Goal: Task Accomplishment & Management: Use online tool/utility

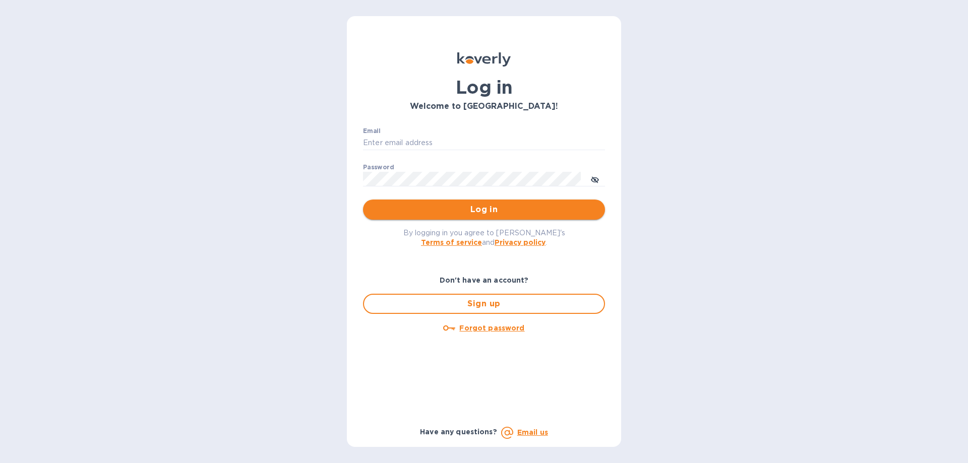
type input "aostrov@selwine.com"
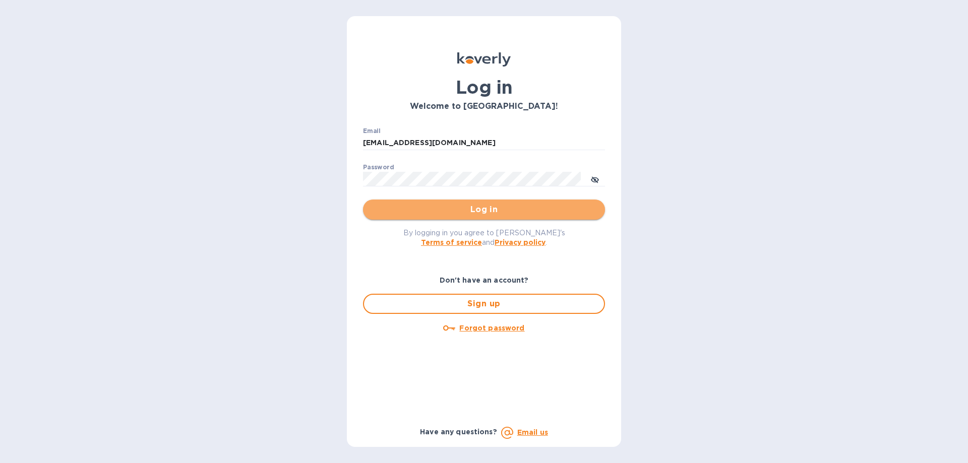
click at [477, 205] on span "Log in" at bounding box center [484, 210] width 226 height 12
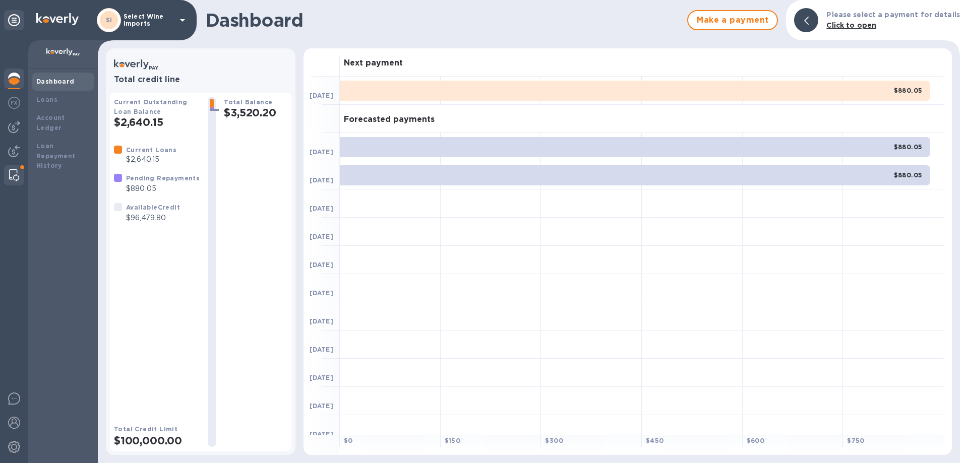
click at [10, 172] on img at bounding box center [14, 175] width 10 height 12
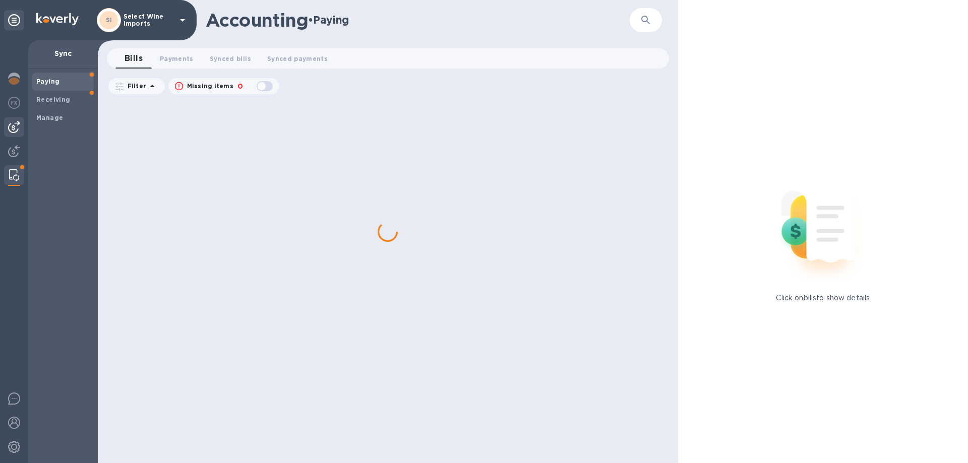
click at [14, 128] on img at bounding box center [14, 127] width 12 height 12
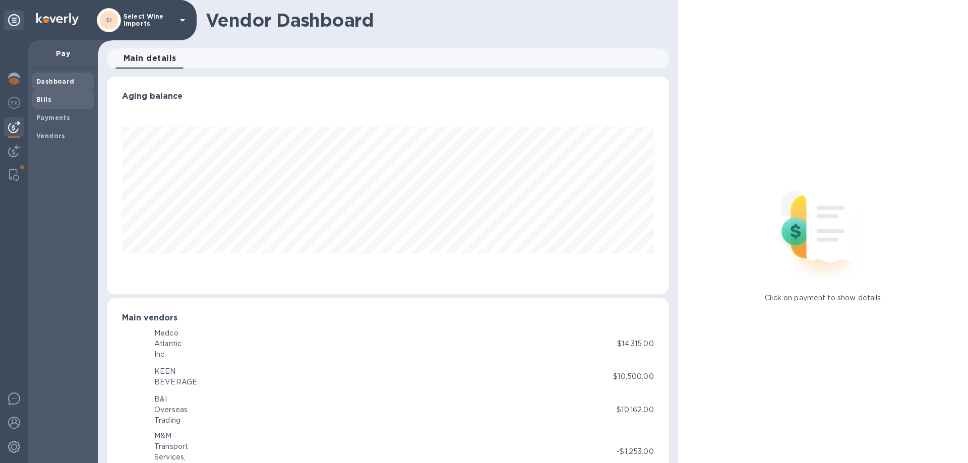
click at [47, 99] on b "Bills" at bounding box center [43, 100] width 15 height 8
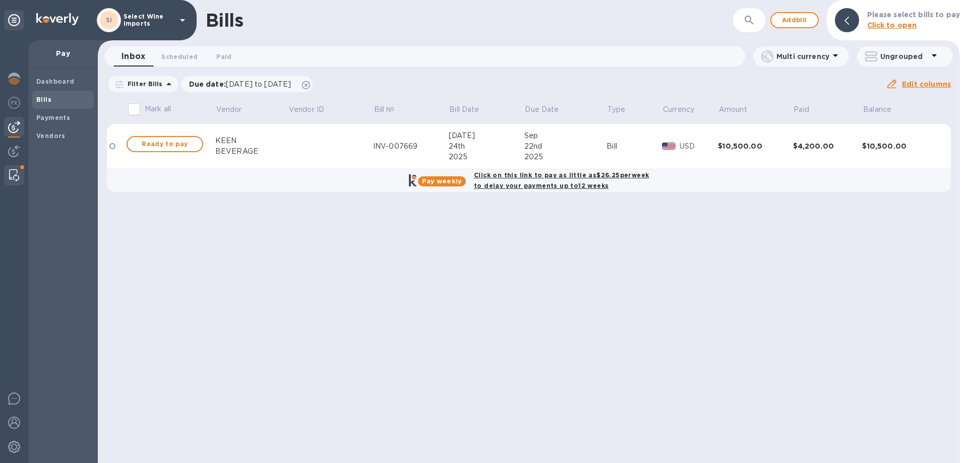
click at [12, 171] on img at bounding box center [14, 175] width 10 height 12
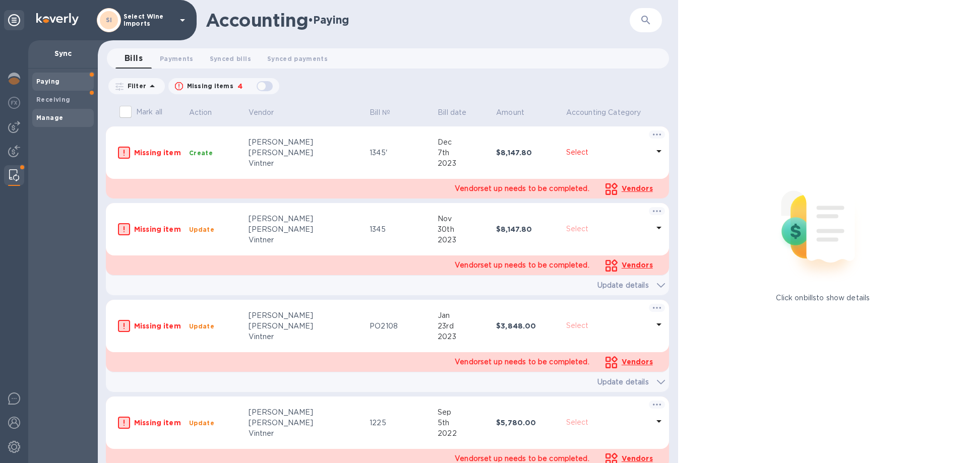
click at [56, 118] on b "Manage" at bounding box center [49, 118] width 27 height 8
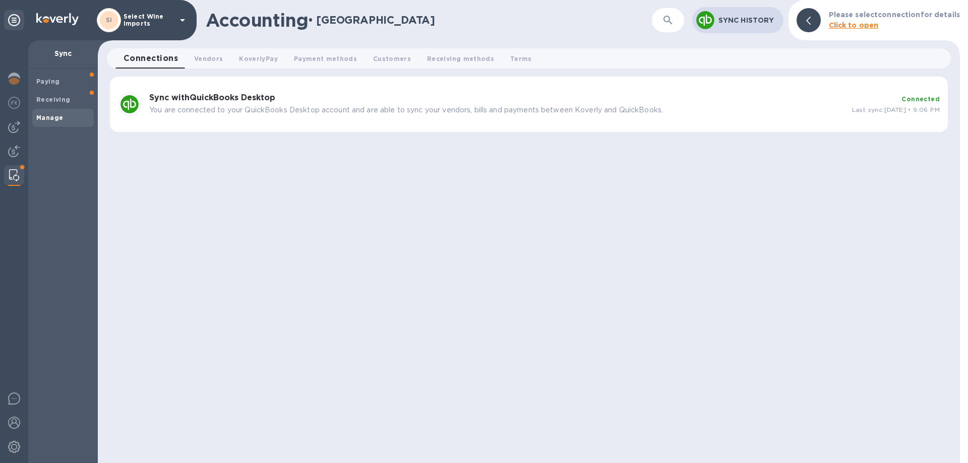
click at [236, 101] on b "Sync with QuickBooks Desktop" at bounding box center [212, 98] width 126 height 10
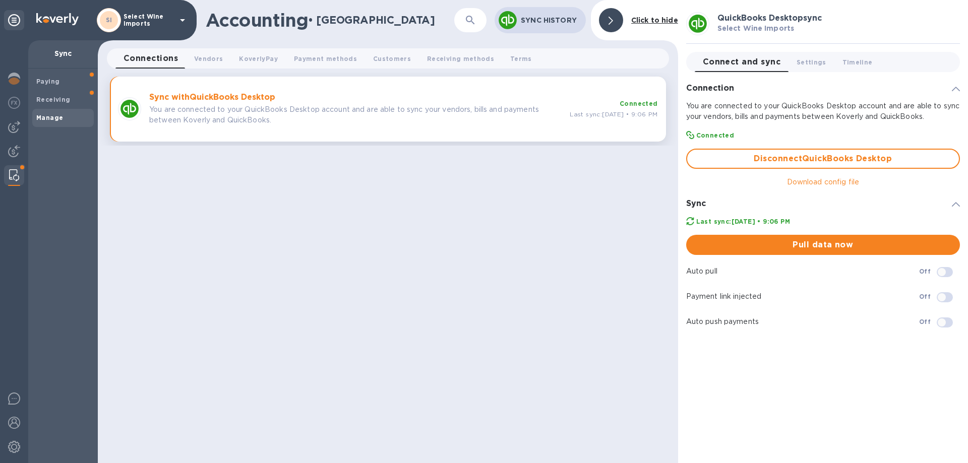
checkbox input "true"
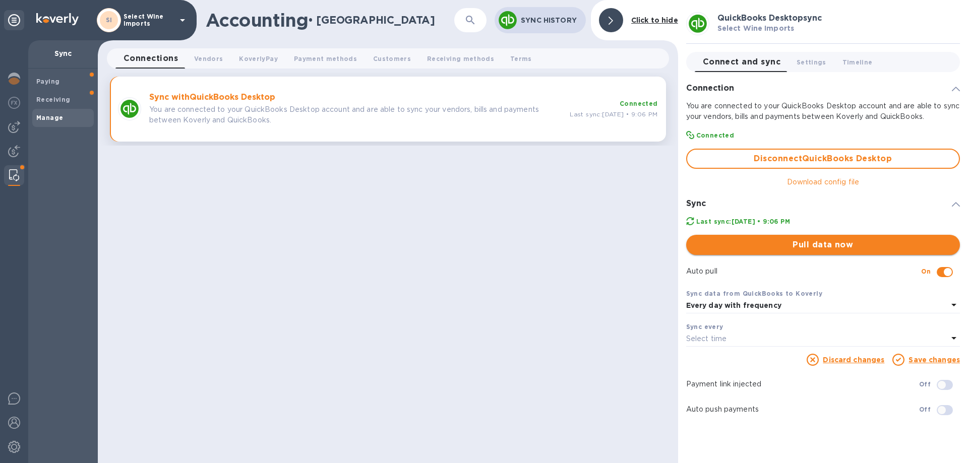
click at [818, 244] on span "Pull data now" at bounding box center [823, 245] width 258 height 12
click at [482, 324] on div "Accounting • Manage ​ Sync History Click to hide Connections 0 Vendors 0 Koverl…" at bounding box center [388, 231] width 580 height 463
click at [17, 127] on img at bounding box center [14, 127] width 12 height 12
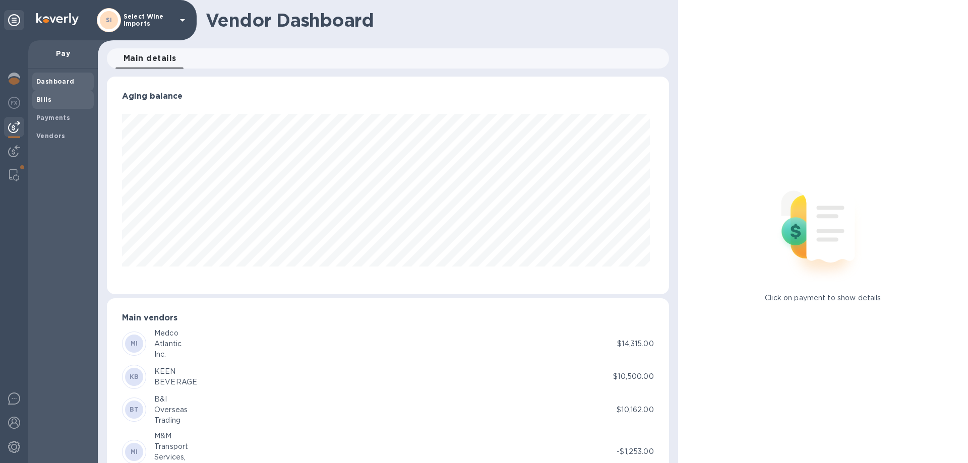
click at [45, 96] on b "Bills" at bounding box center [43, 100] width 15 height 8
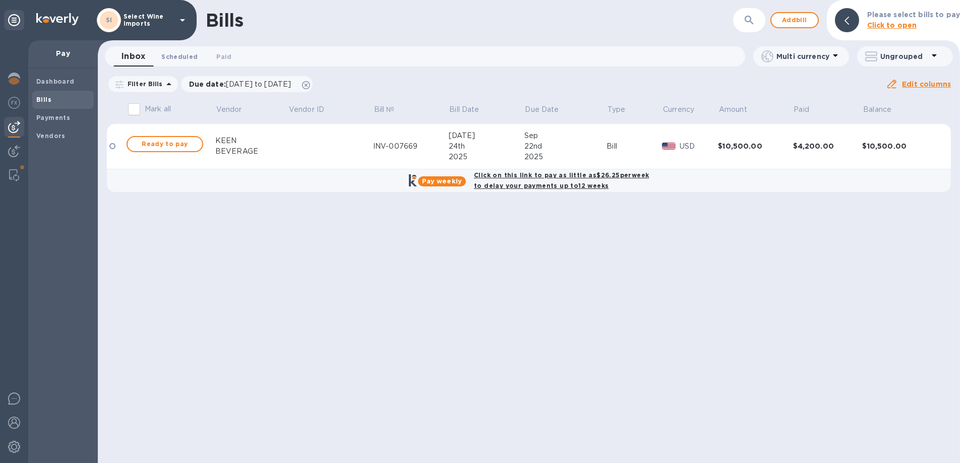
click at [171, 55] on span "Scheduled 0" at bounding box center [179, 56] width 36 height 11
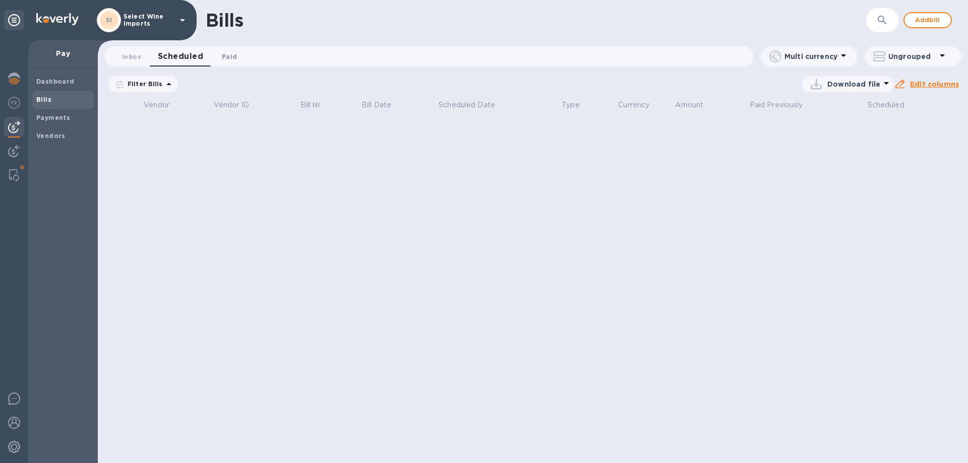
click at [238, 58] on span "Paid 0" at bounding box center [229, 56] width 20 height 11
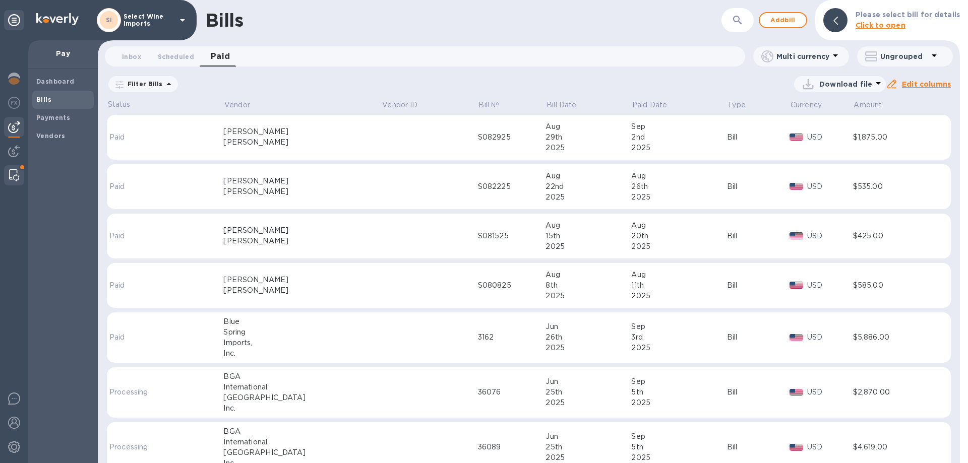
click at [17, 172] on img at bounding box center [14, 175] width 10 height 12
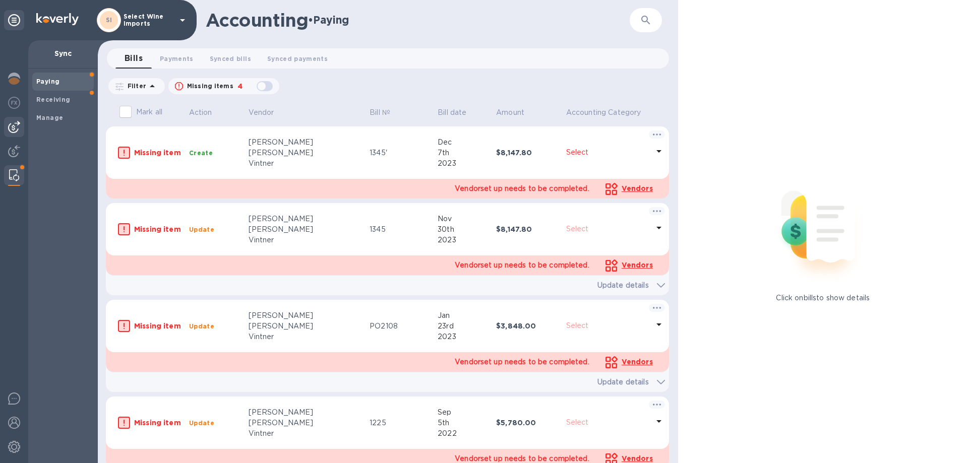
click at [16, 124] on img at bounding box center [14, 127] width 12 height 12
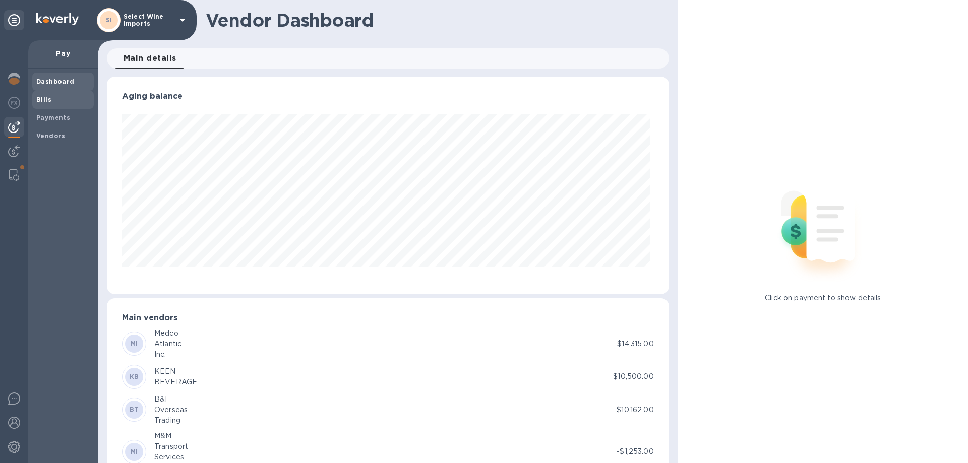
scroll to position [218, 558]
click at [42, 116] on b "Payments" at bounding box center [53, 118] width 34 height 8
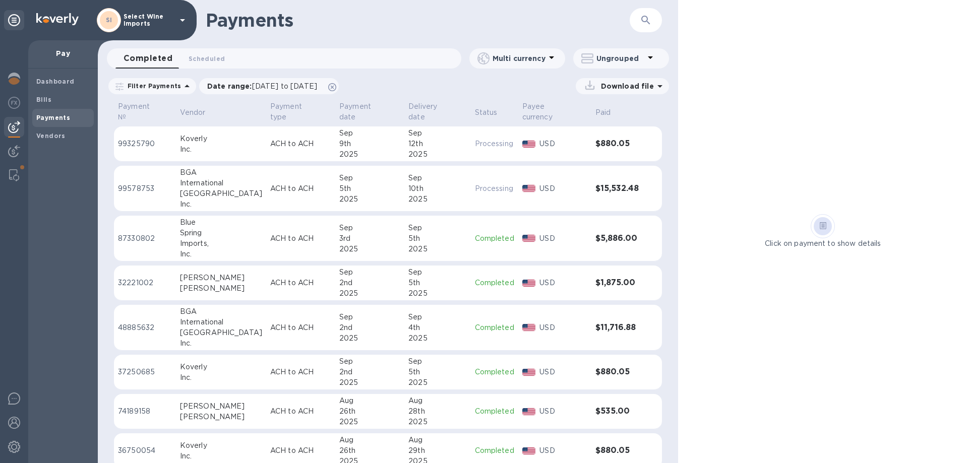
click at [642, 19] on icon "button" at bounding box center [645, 20] width 9 height 9
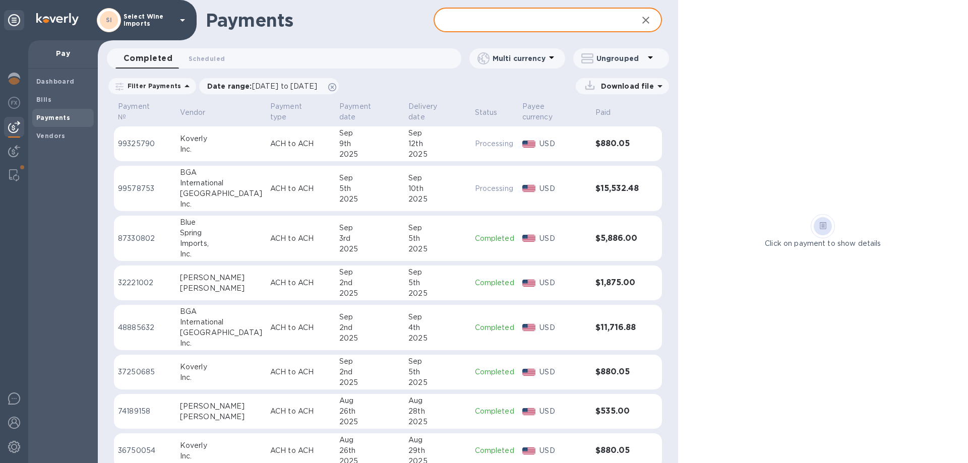
click at [578, 17] on input "text" at bounding box center [532, 20] width 196 height 25
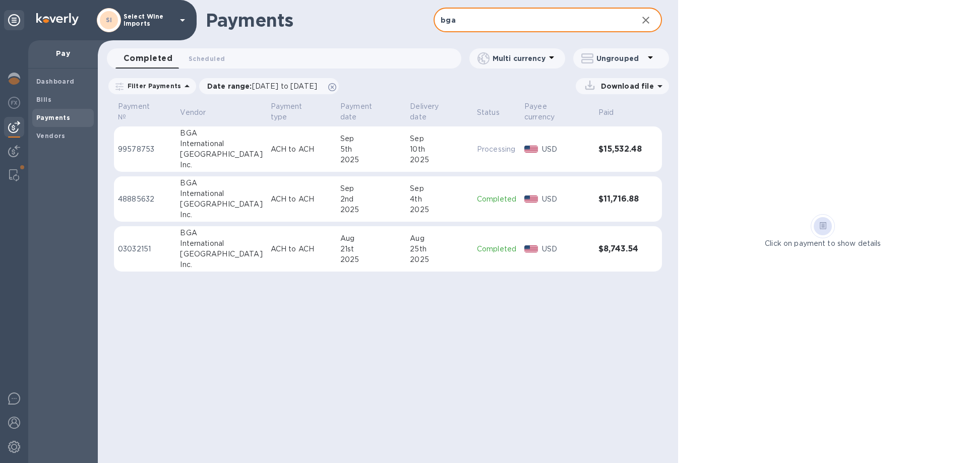
type input "bga"
click at [137, 144] on p "99578753" at bounding box center [145, 149] width 54 height 11
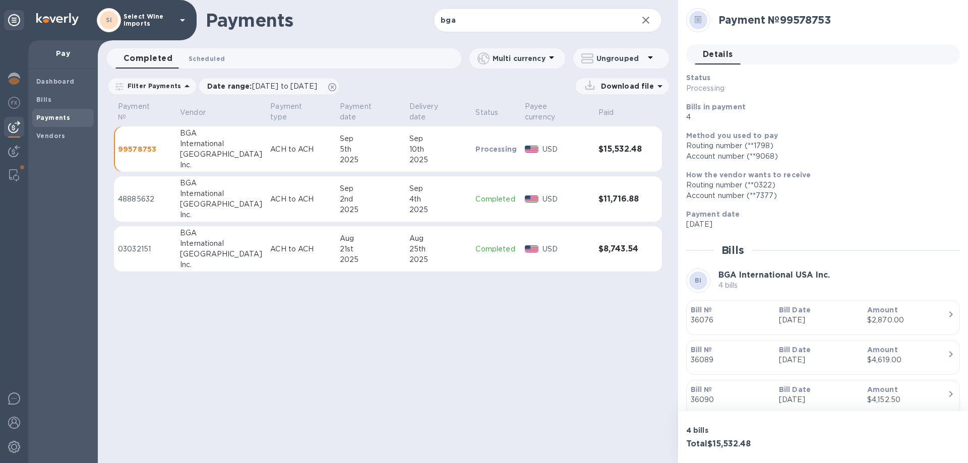
click at [205, 58] on span "Scheduled 0" at bounding box center [207, 58] width 36 height 11
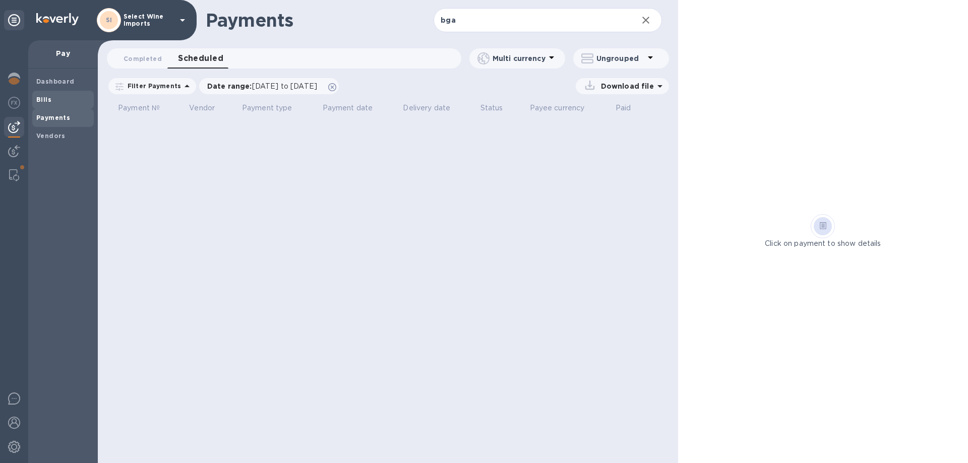
click at [42, 99] on b "Bills" at bounding box center [43, 100] width 15 height 8
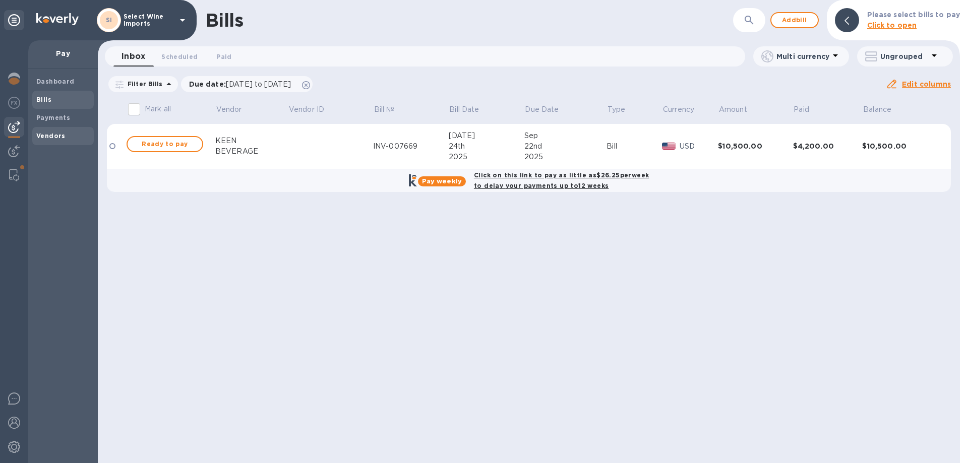
click at [47, 134] on b "Vendors" at bounding box center [50, 136] width 29 height 8
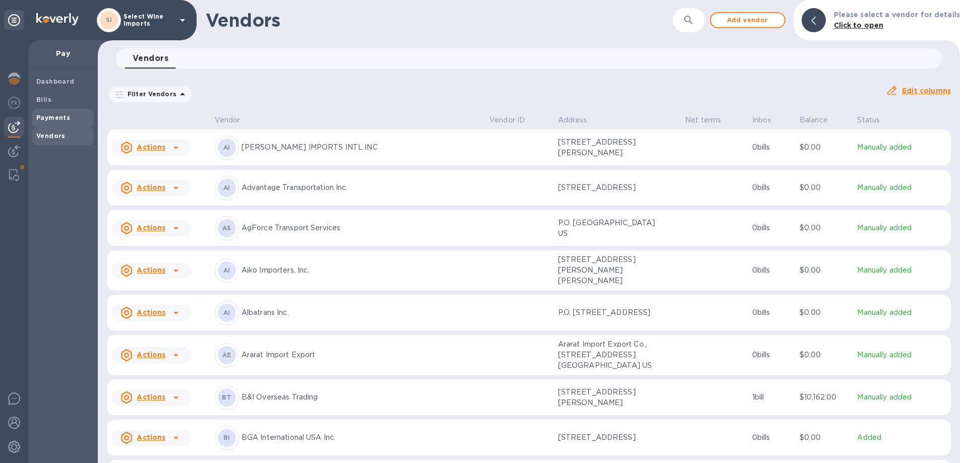
click at [52, 115] on b "Payments" at bounding box center [53, 118] width 34 height 8
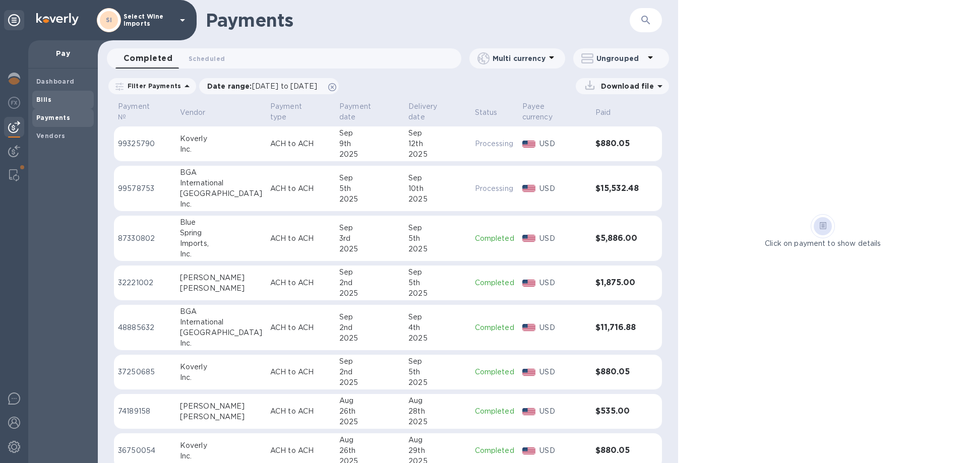
click at [50, 101] on b "Bills" at bounding box center [43, 100] width 15 height 8
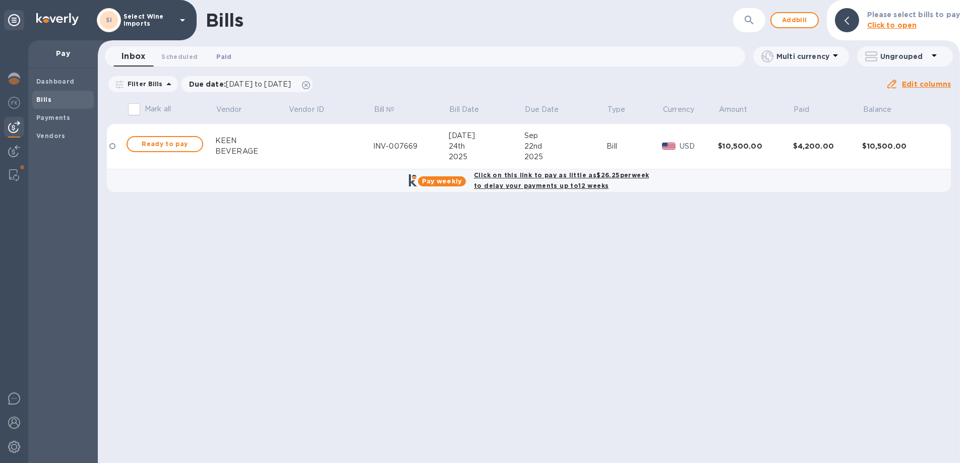
click at [214, 58] on span "Paid 0" at bounding box center [224, 56] width 20 height 11
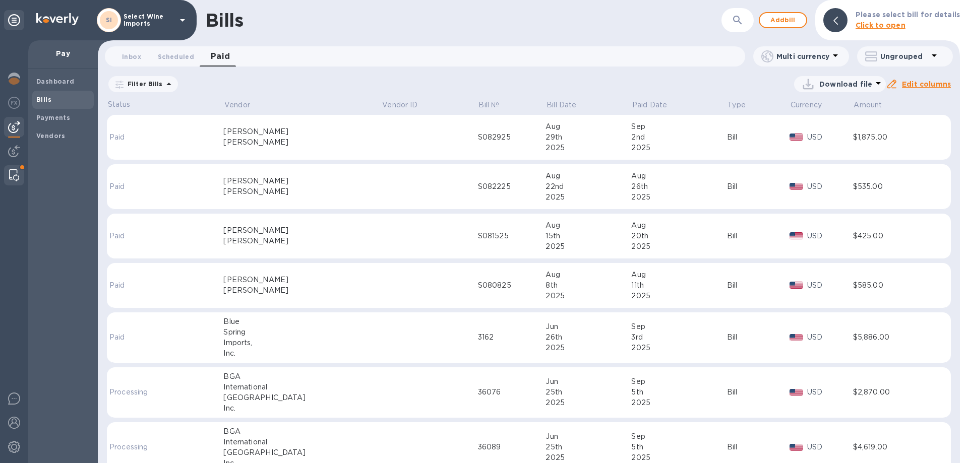
click at [13, 174] on img at bounding box center [14, 175] width 10 height 12
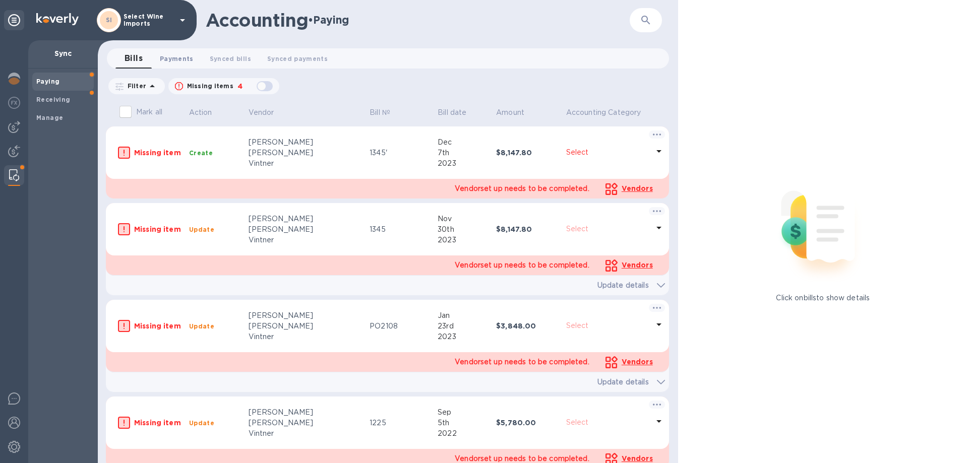
click at [172, 57] on span "Payments 0" at bounding box center [177, 58] width 34 height 11
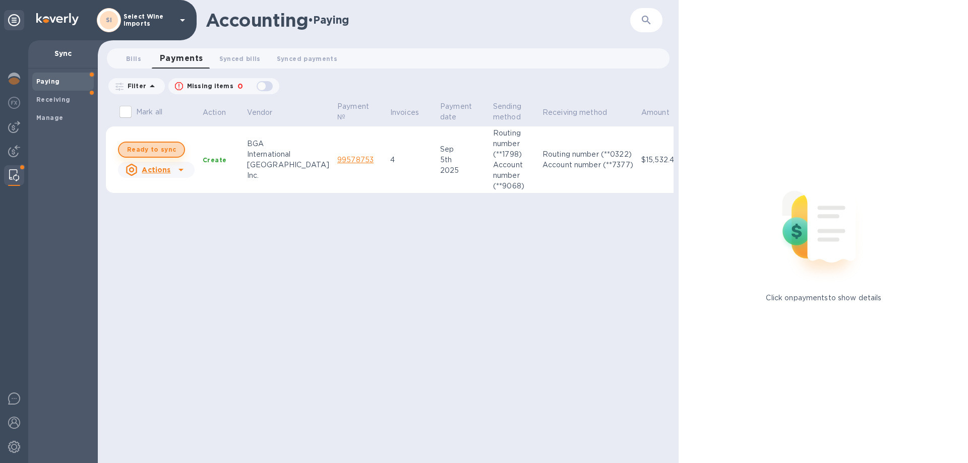
click at [155, 148] on span "Ready to sync" at bounding box center [151, 150] width 49 height 12
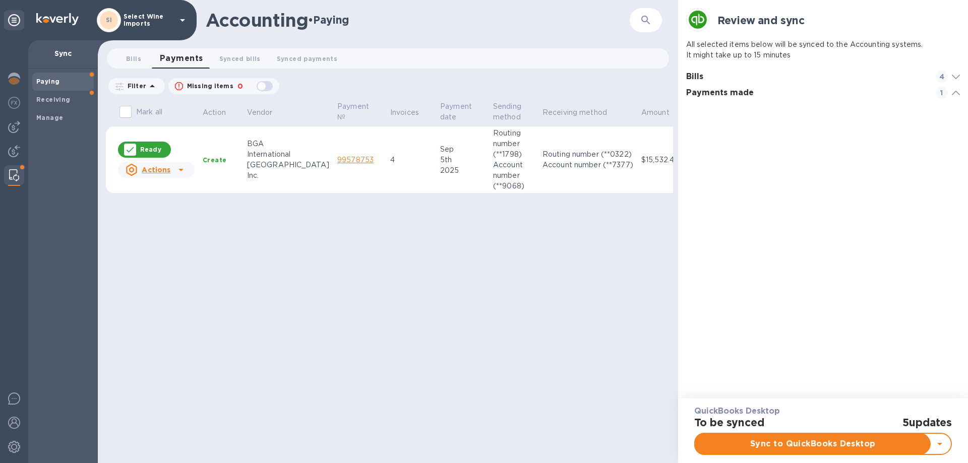
scroll to position [47, 274]
checkbox input "true"
click at [14, 173] on img at bounding box center [14, 175] width 10 height 12
click at [804, 440] on span "Sync to QuickBooks Desktop" at bounding box center [812, 444] width 219 height 12
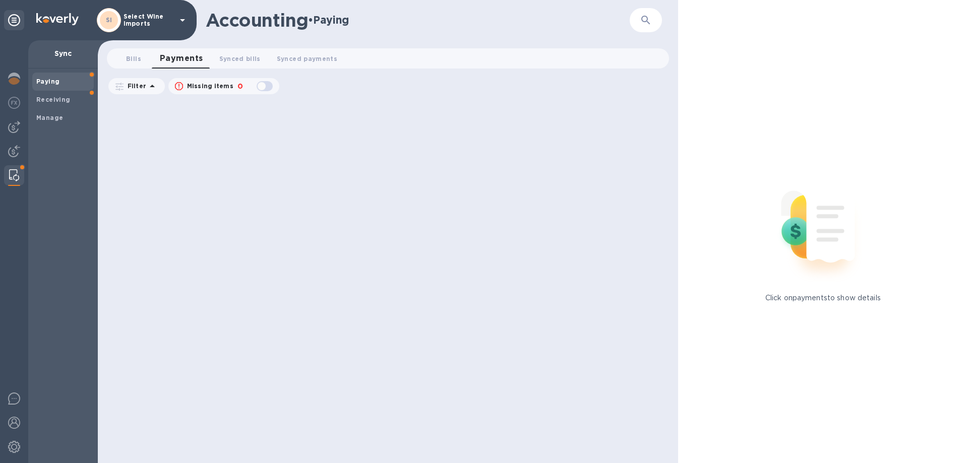
click at [53, 80] on b "Paying" at bounding box center [47, 82] width 23 height 8
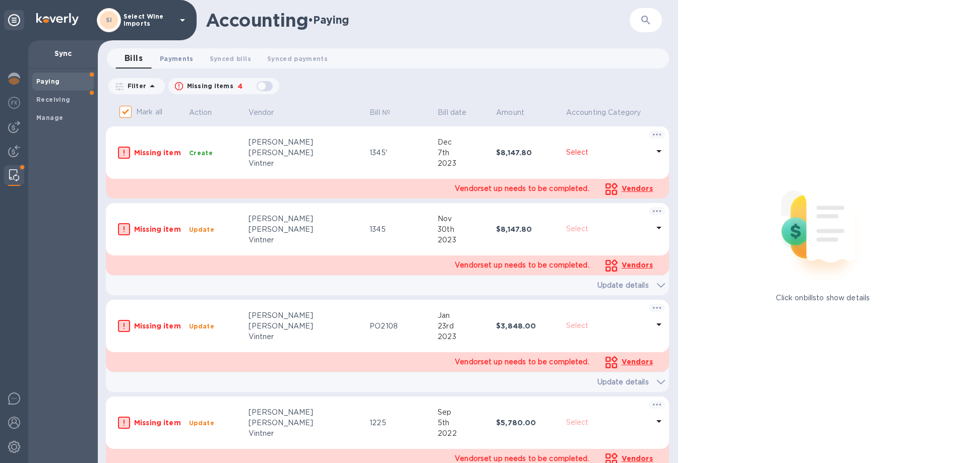
checkbox input "false"
click at [169, 59] on span "Payments 0" at bounding box center [177, 58] width 34 height 11
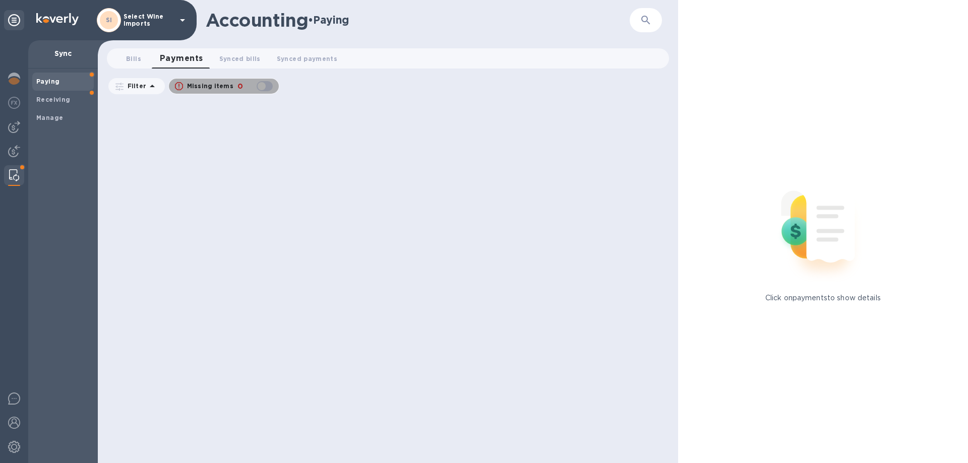
click at [271, 86] on div "button" at bounding box center [265, 86] width 20 height 14
click at [257, 84] on div "button" at bounding box center [265, 86] width 20 height 14
checkbox input "false"
click at [12, 128] on img at bounding box center [14, 127] width 12 height 12
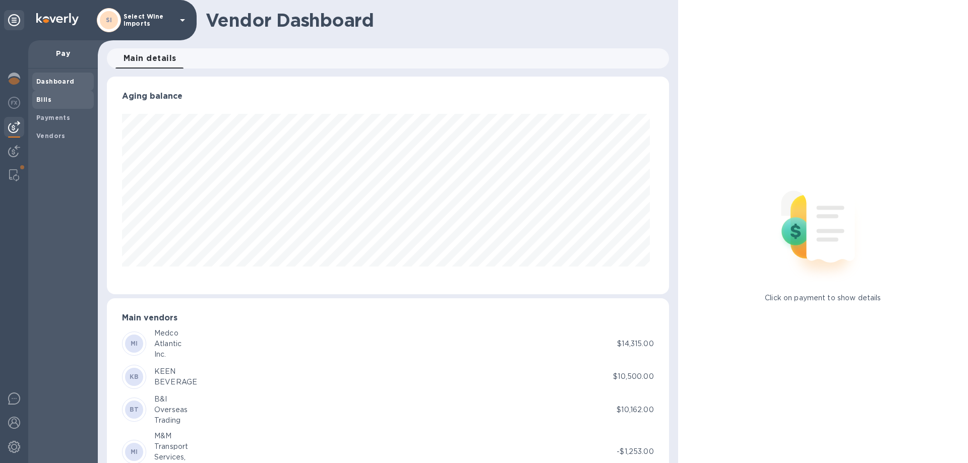
click at [42, 100] on b "Bills" at bounding box center [43, 100] width 15 height 8
